Goal: Task Accomplishment & Management: Manage account settings

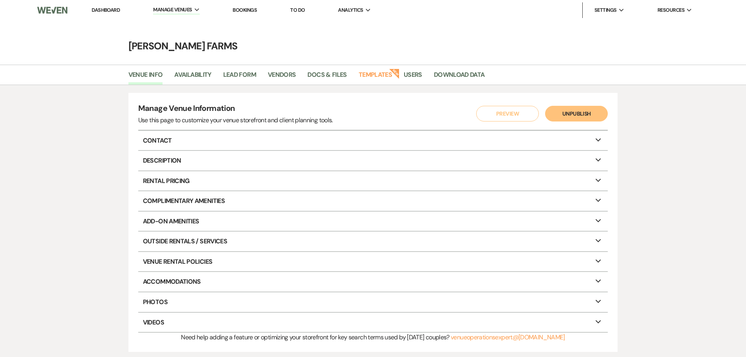
drag, startPoint x: 0, startPoint y: 0, endPoint x: 112, endPoint y: 11, distance: 112.1
click at [112, 11] on link "Dashboard" at bounding box center [106, 10] width 28 height 7
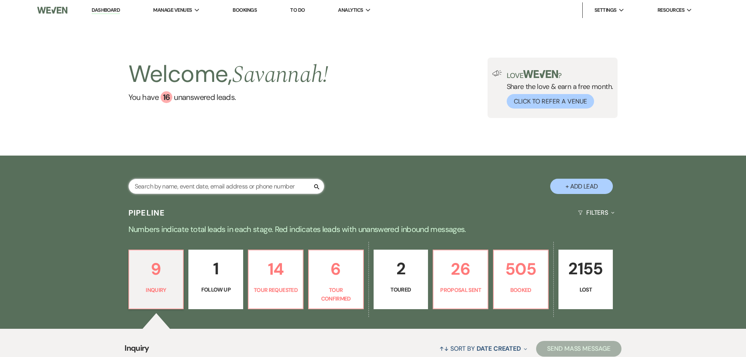
click at [198, 190] on input "text" at bounding box center [226, 186] width 196 height 15
type input "sumner"
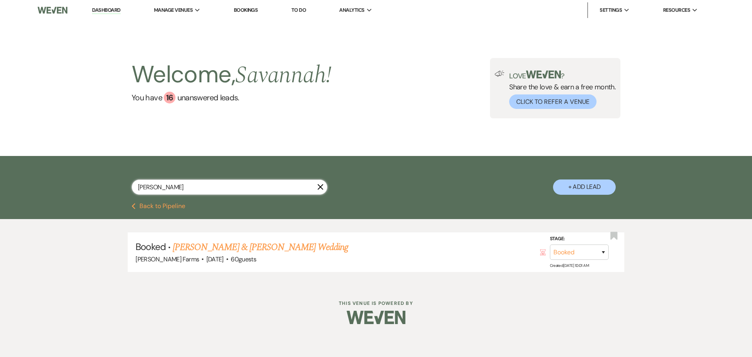
drag, startPoint x: 190, startPoint y: 188, endPoint x: 108, endPoint y: 193, distance: 82.0
click at [108, 193] on div "sumner X + Add Lead" at bounding box center [376, 180] width 564 height 41
drag, startPoint x: 161, startPoint y: 185, endPoint x: 118, endPoint y: 184, distance: 43.5
click at [118, 184] on div "castanos X + Add Lead" at bounding box center [376, 180] width 564 height 41
type input "harper"
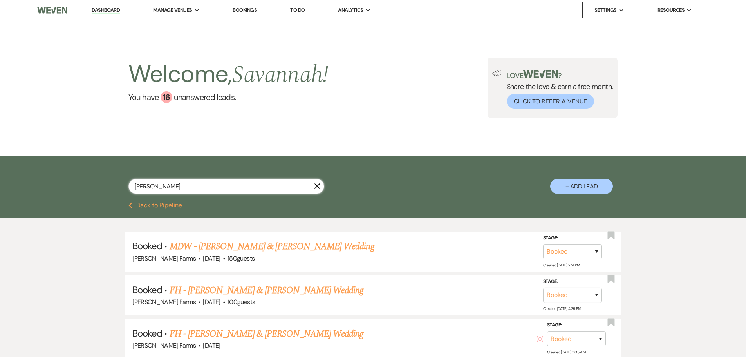
drag, startPoint x: 173, startPoint y: 184, endPoint x: 115, endPoint y: 186, distance: 58.4
click at [115, 186] on div "harper X + Add Lead" at bounding box center [373, 179] width 564 height 41
type input "ross"
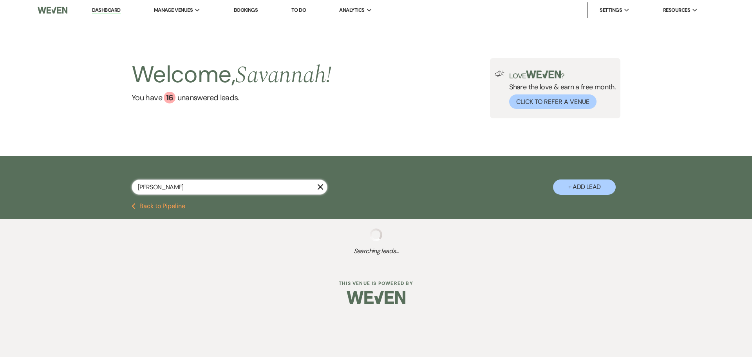
select select "4"
select select "8"
select select "5"
select select "8"
select select "5"
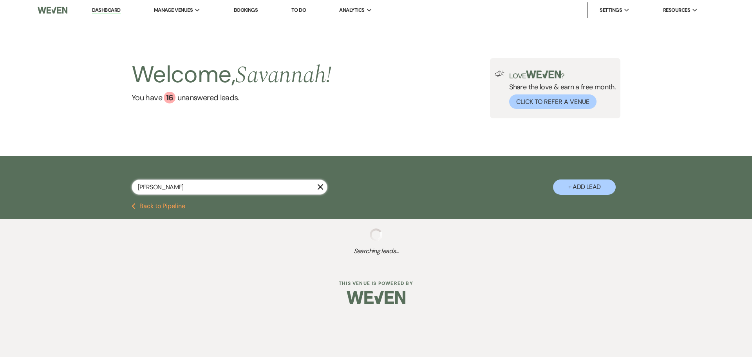
select select "8"
select select "5"
select select "8"
select select "5"
select select "8"
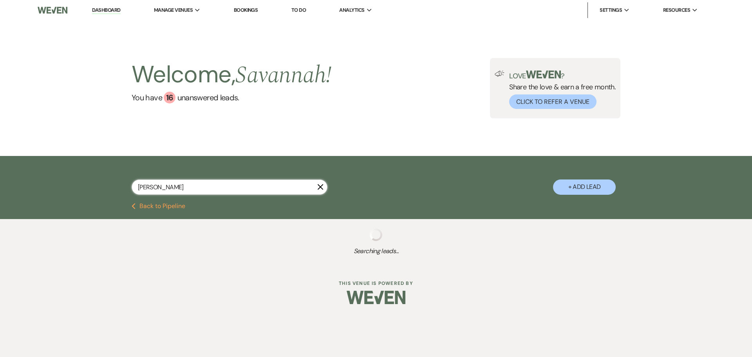
select select "1"
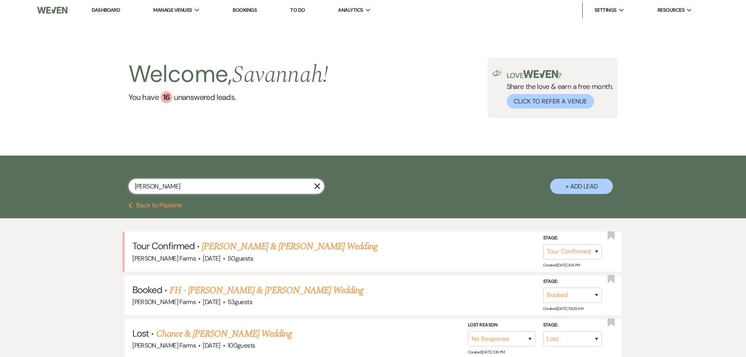
drag, startPoint x: 150, startPoint y: 184, endPoint x: 125, endPoint y: 184, distance: 25.1
click at [125, 184] on div "ross X + Add Lead" at bounding box center [373, 179] width 564 height 41
type input "caedran"
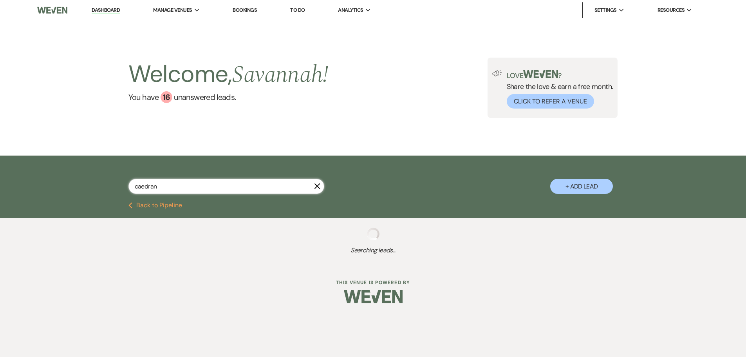
select select "8"
select select "4"
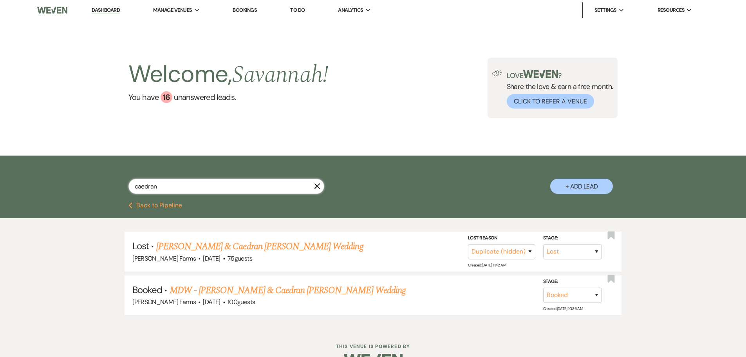
drag, startPoint x: 170, startPoint y: 192, endPoint x: 130, endPoint y: 185, distance: 40.6
click at [131, 185] on input "caedran" at bounding box center [226, 186] width 196 height 15
type input "raini"
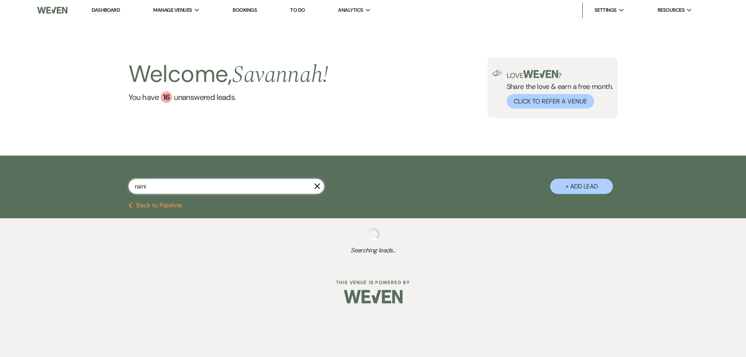
select select "8"
select select "4"
select select "8"
select select "4"
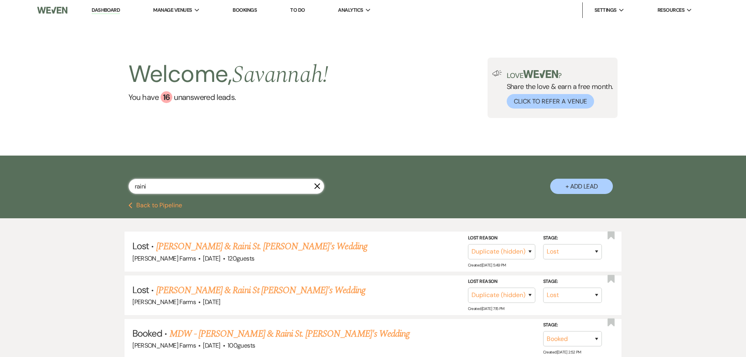
drag, startPoint x: 152, startPoint y: 183, endPoint x: 129, endPoint y: 182, distance: 23.5
click at [129, 182] on div "raini" at bounding box center [226, 186] width 196 height 15
type input "german"
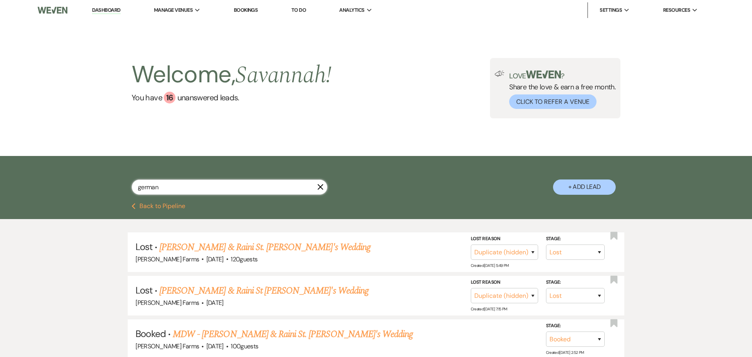
select select "8"
select select "5"
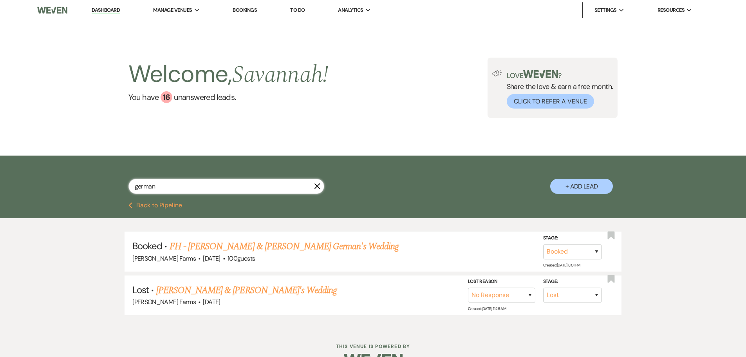
drag, startPoint x: 165, startPoint y: 184, endPoint x: 129, endPoint y: 182, distance: 36.1
click at [129, 182] on div "german" at bounding box center [226, 186] width 196 height 15
type input "perkins"
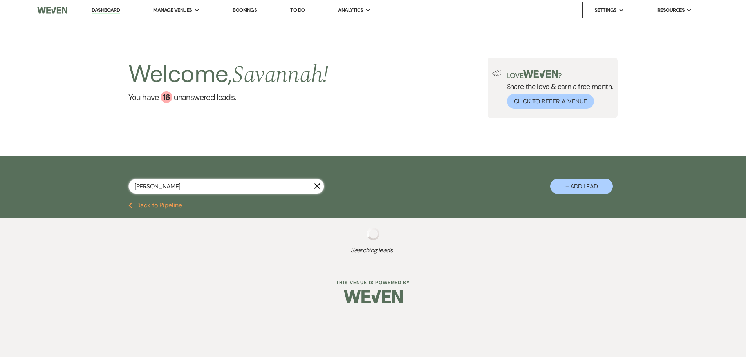
select select "8"
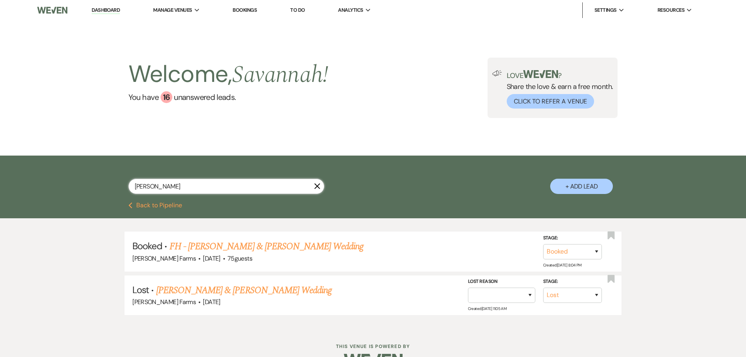
drag, startPoint x: 172, startPoint y: 189, endPoint x: 114, endPoint y: 192, distance: 57.6
click at [114, 192] on div "perkins X + Add Lead" at bounding box center [373, 179] width 564 height 41
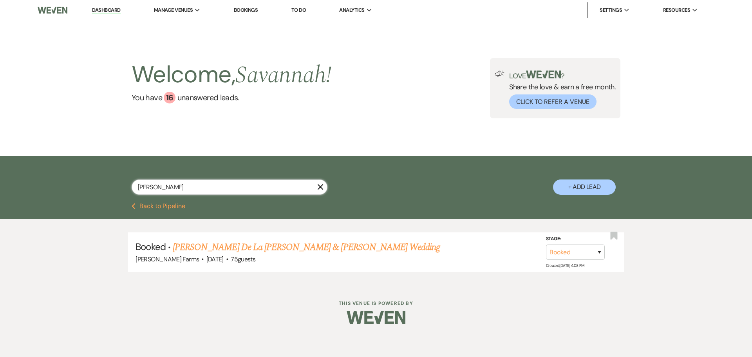
drag, startPoint x: 162, startPoint y: 184, endPoint x: 126, endPoint y: 187, distance: 36.1
click at [126, 186] on div "rabas X + Add Lead" at bounding box center [376, 180] width 564 height 41
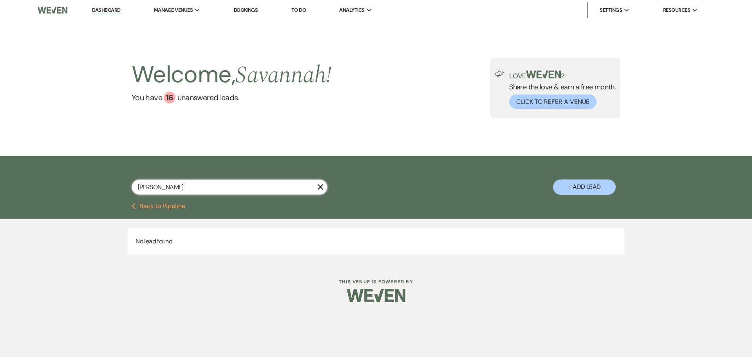
type input "christine"
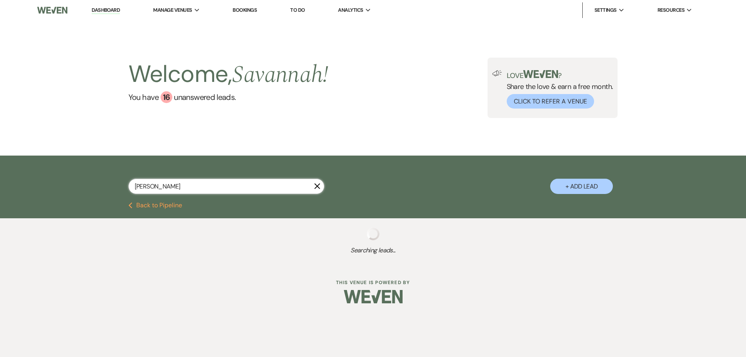
select select "8"
select select "1"
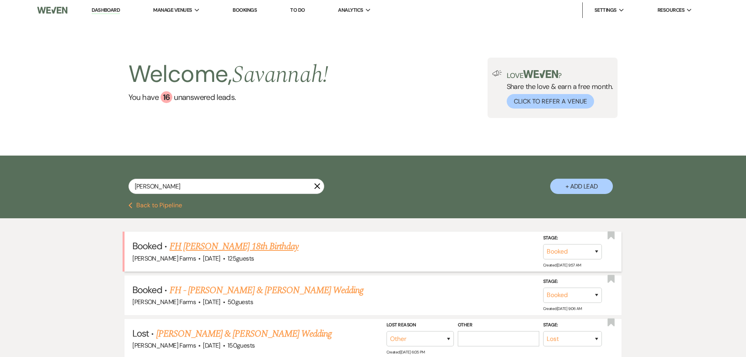
click at [237, 246] on link "FH Kiera Souvannavanh's 18th Birthday" at bounding box center [234, 246] width 129 height 14
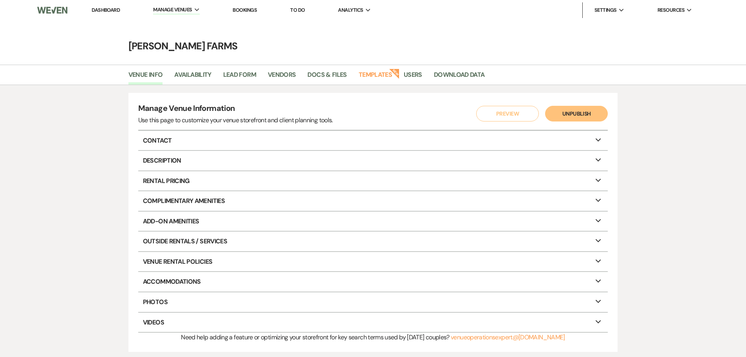
drag, startPoint x: 125, startPoint y: 16, endPoint x: 116, endPoint y: 12, distance: 10.7
click at [125, 16] on ul "Dashboard Manage Venues Expand [PERSON_NAME] Farms Bookings To Do Analytics Exp…" at bounding box center [392, 10] width 634 height 16
click at [114, 11] on link "Dashboard" at bounding box center [106, 10] width 28 height 7
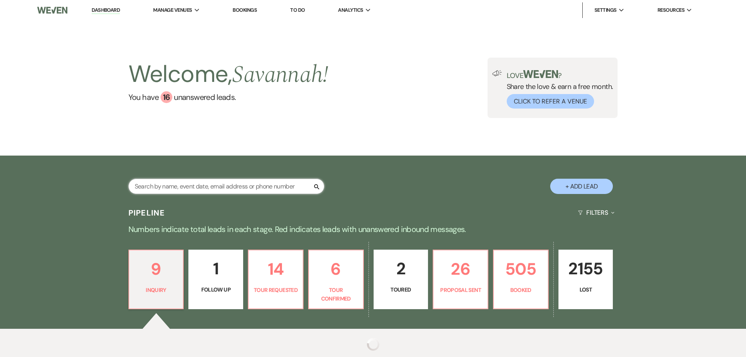
click at [177, 186] on input "text" at bounding box center [226, 186] width 196 height 15
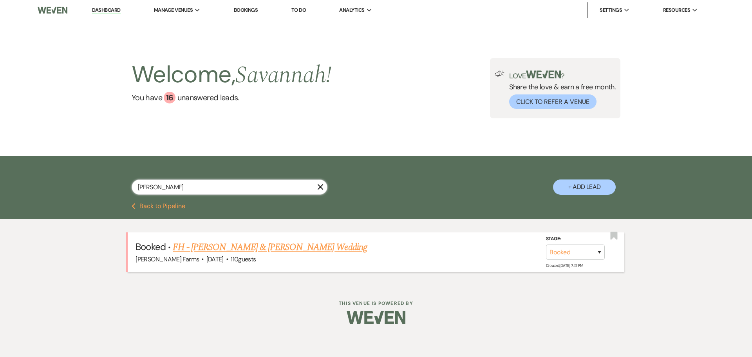
type input "[PERSON_NAME]"
click at [199, 251] on link "FH - [PERSON_NAME] & [PERSON_NAME] Wedding" at bounding box center [270, 247] width 194 height 14
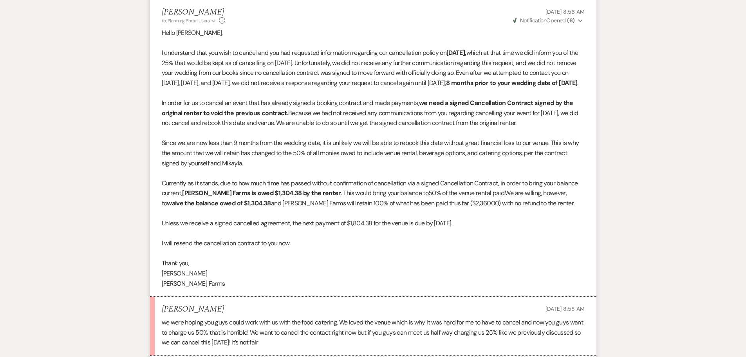
scroll to position [452, 0]
drag, startPoint x: 316, startPoint y: 95, endPoint x: 153, endPoint y: 55, distance: 167.3
click at [153, 55] on li "[PERSON_NAME] to: Planning Portal Users Expand Info [DATE] 8:56 AM Weven Check …" at bounding box center [373, 149] width 446 height 297
copy p "I understand that you wish to cancel and you had requested information regardin…"
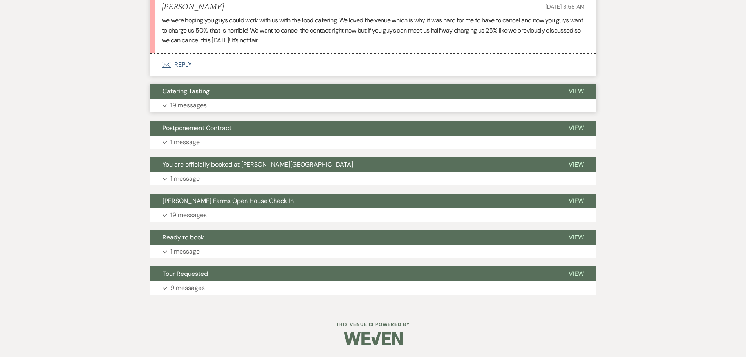
scroll to position [766, 0]
click at [205, 104] on p "19 messages" at bounding box center [188, 105] width 36 height 10
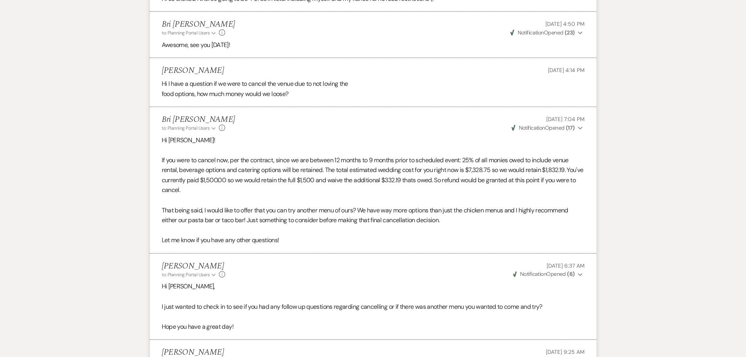
scroll to position [1705, 0]
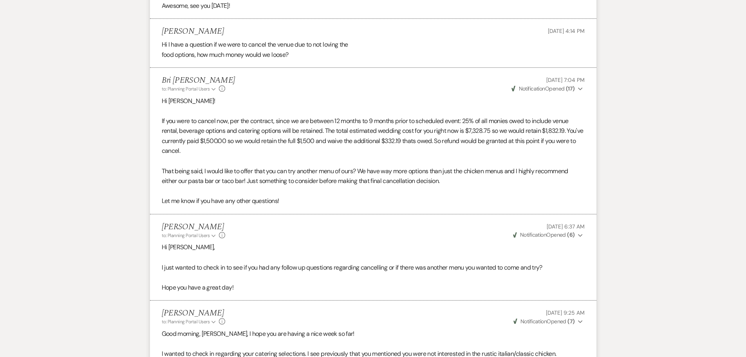
click at [581, 92] on icon "Expand" at bounding box center [580, 88] width 5 height 5
click at [580, 238] on icon "Expand" at bounding box center [580, 235] width 5 height 5
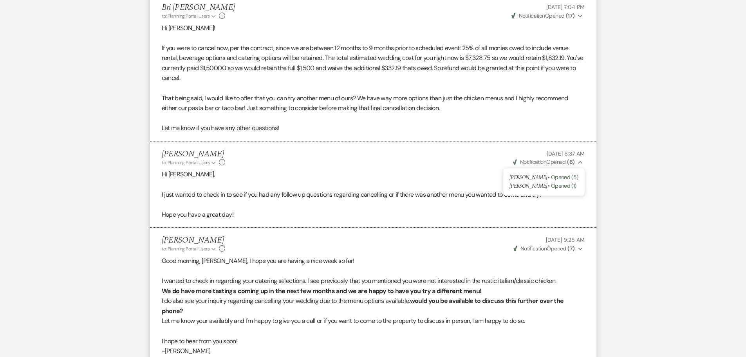
scroll to position [1823, 0]
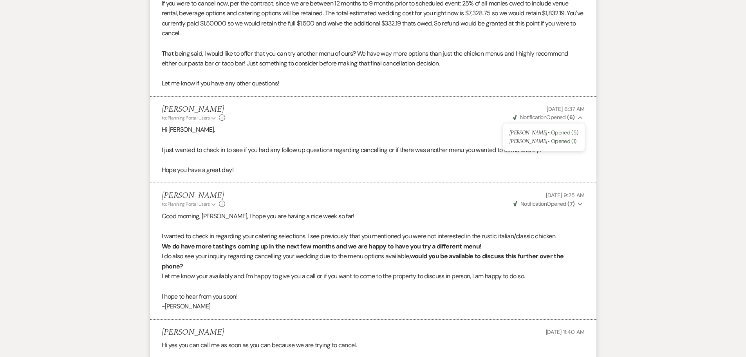
click at [581, 207] on icon "Expand" at bounding box center [580, 203] width 5 height 5
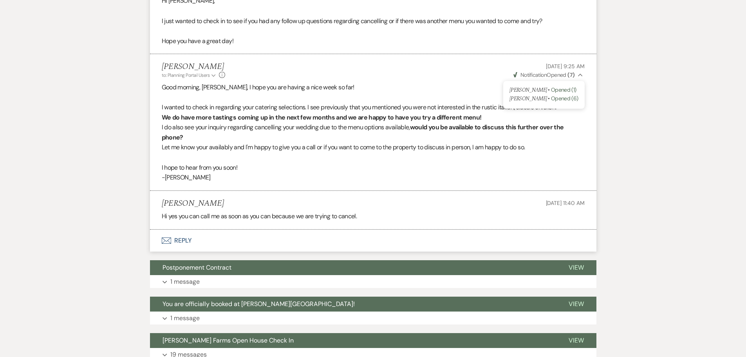
scroll to position [1980, 0]
